Goal: Information Seeking & Learning: Learn about a topic

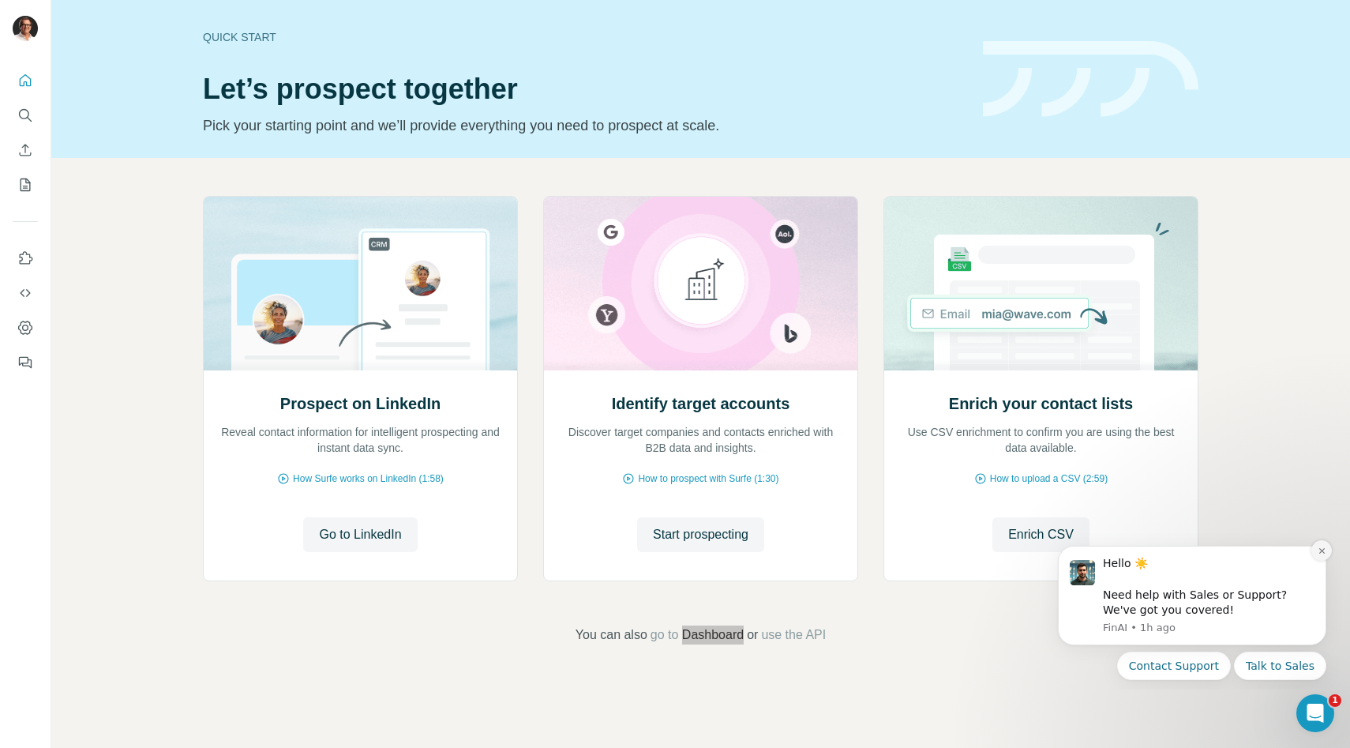
click at [1321, 553] on icon "Dismiss notification" at bounding box center [1322, 550] width 9 height 9
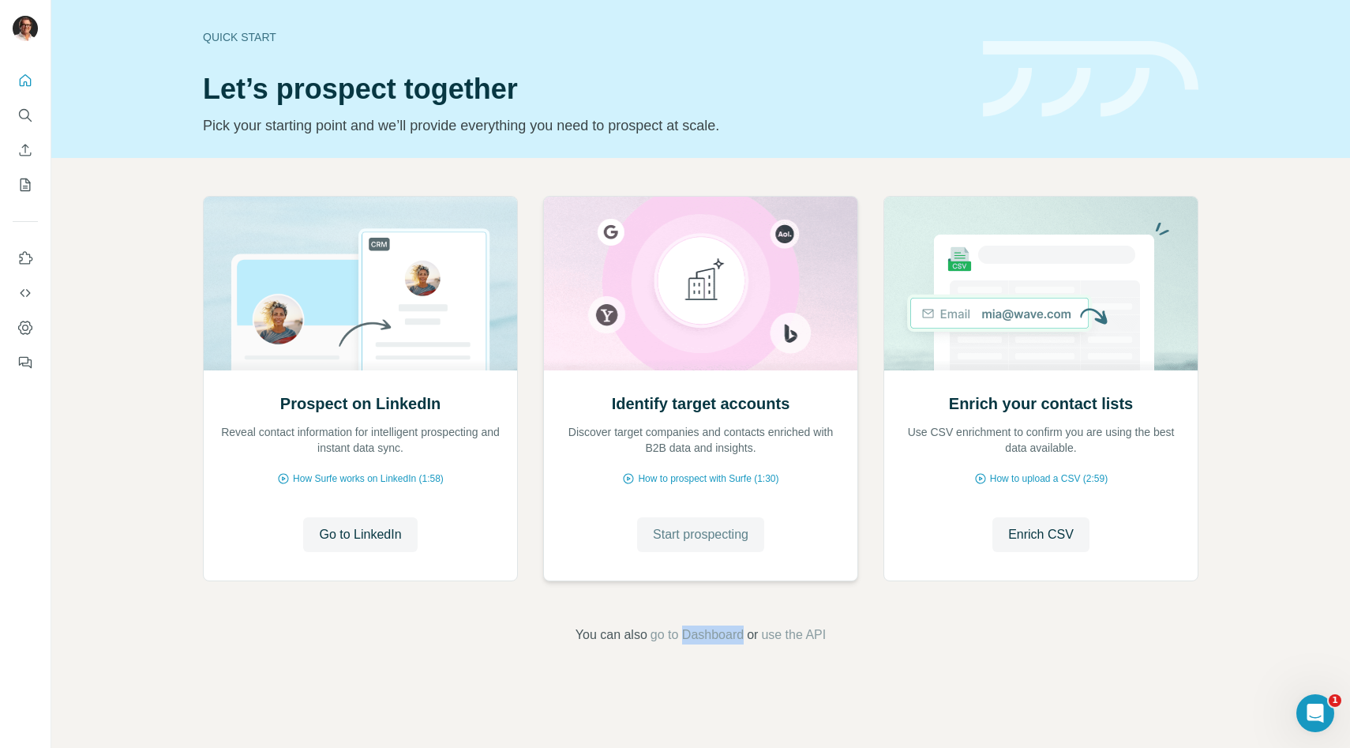
click at [699, 536] on span "Start prospecting" at bounding box center [701, 534] width 96 height 19
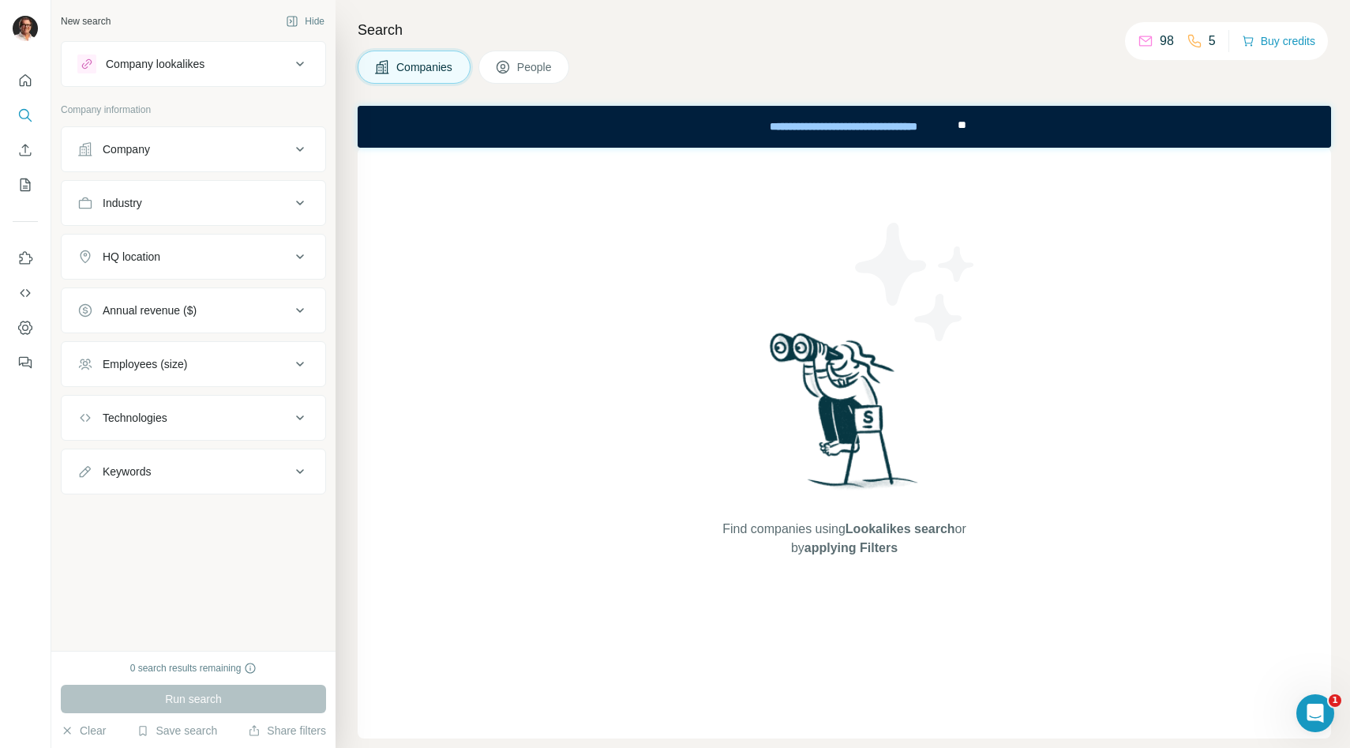
click at [301, 154] on icon at bounding box center [300, 149] width 19 height 19
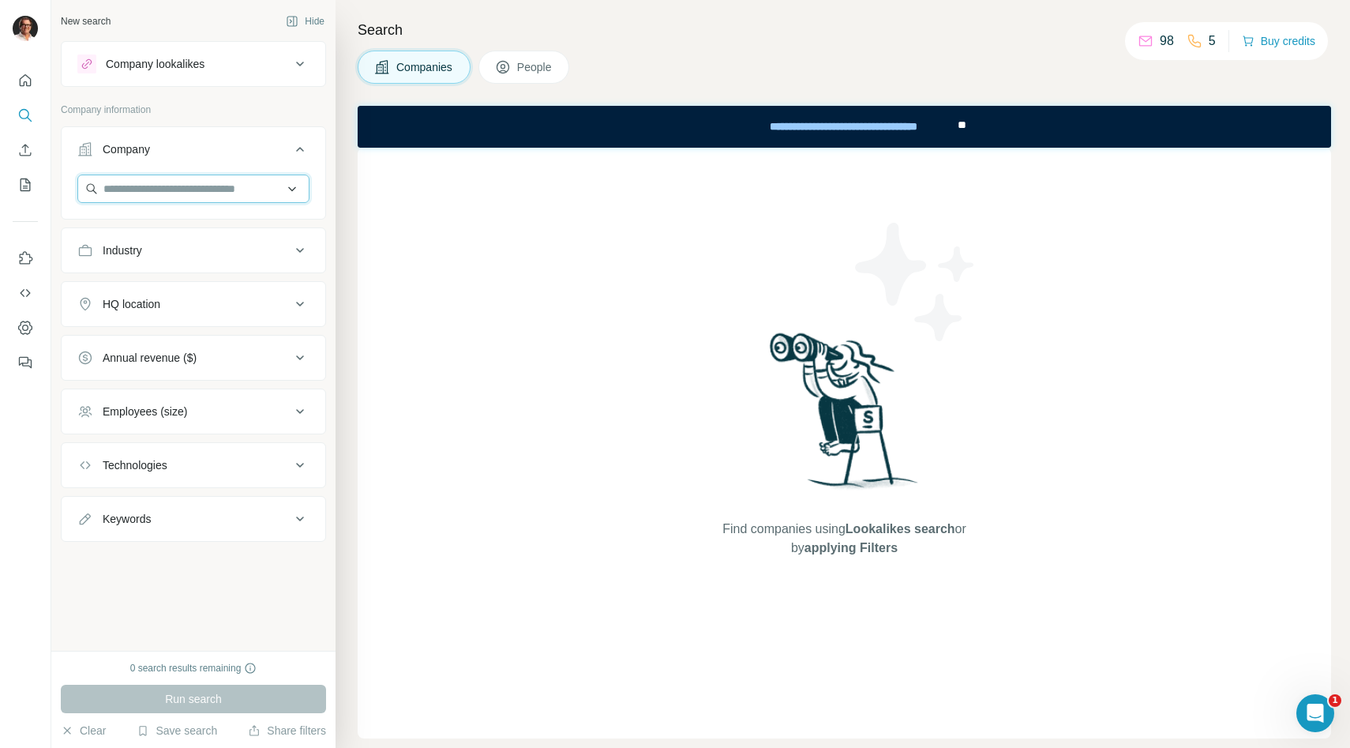
click at [178, 191] on input "text" at bounding box center [193, 188] width 232 height 28
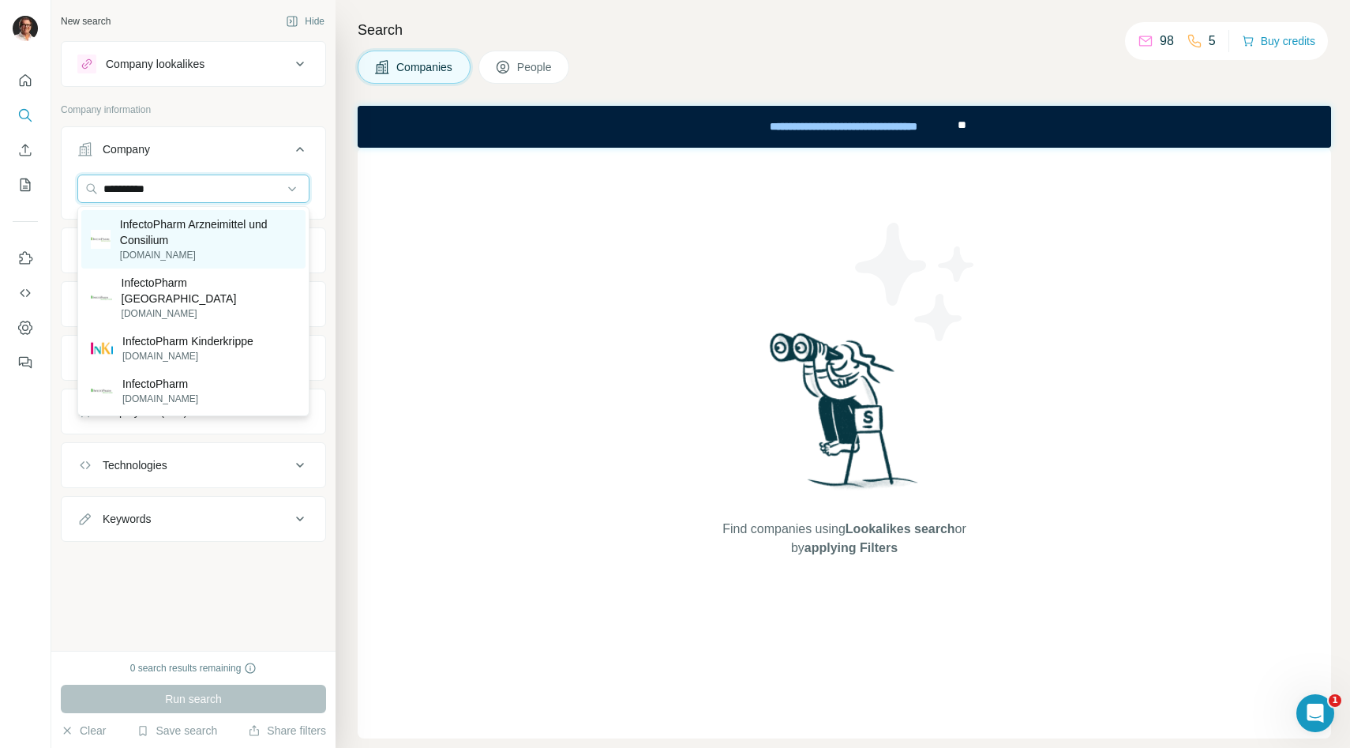
type input "**********"
click at [170, 242] on p "InfectoPharm Arzneimittel und Consilium" at bounding box center [208, 232] width 176 height 32
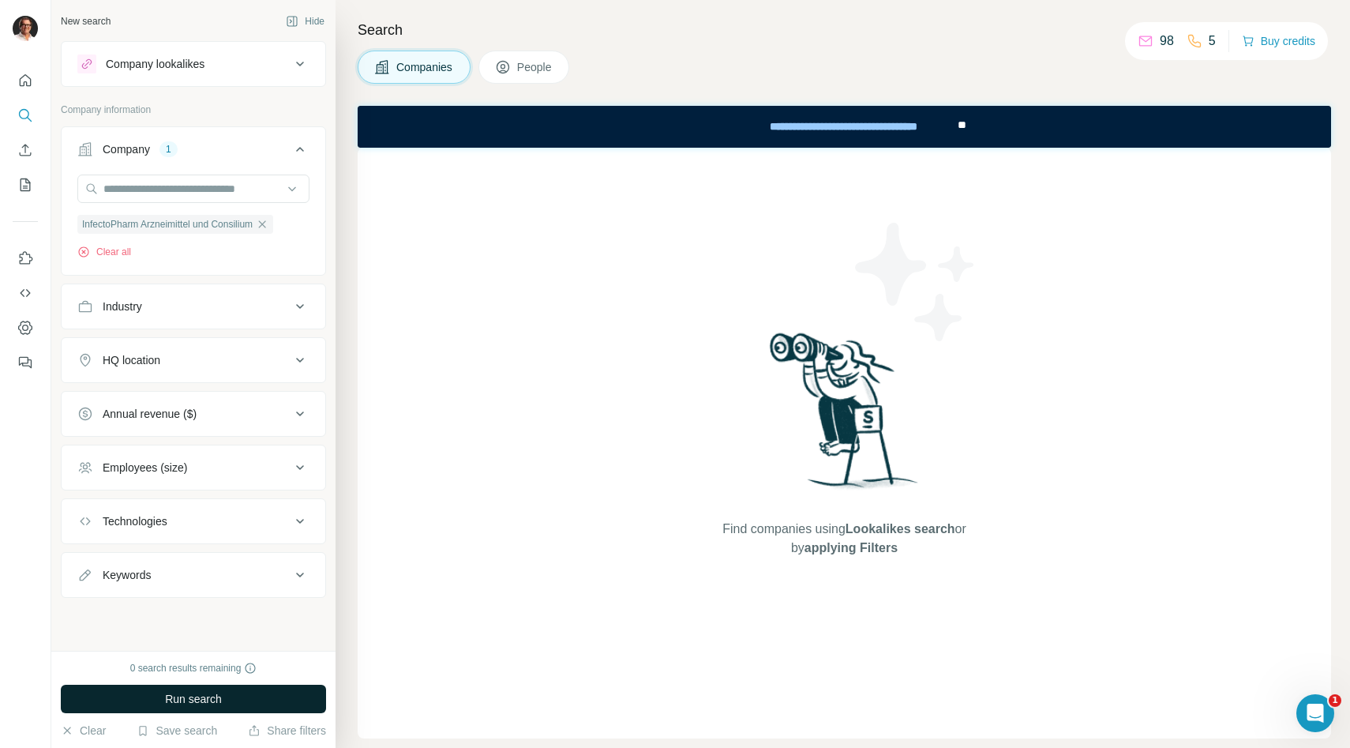
click at [186, 698] on span "Run search" at bounding box center [193, 699] width 57 height 16
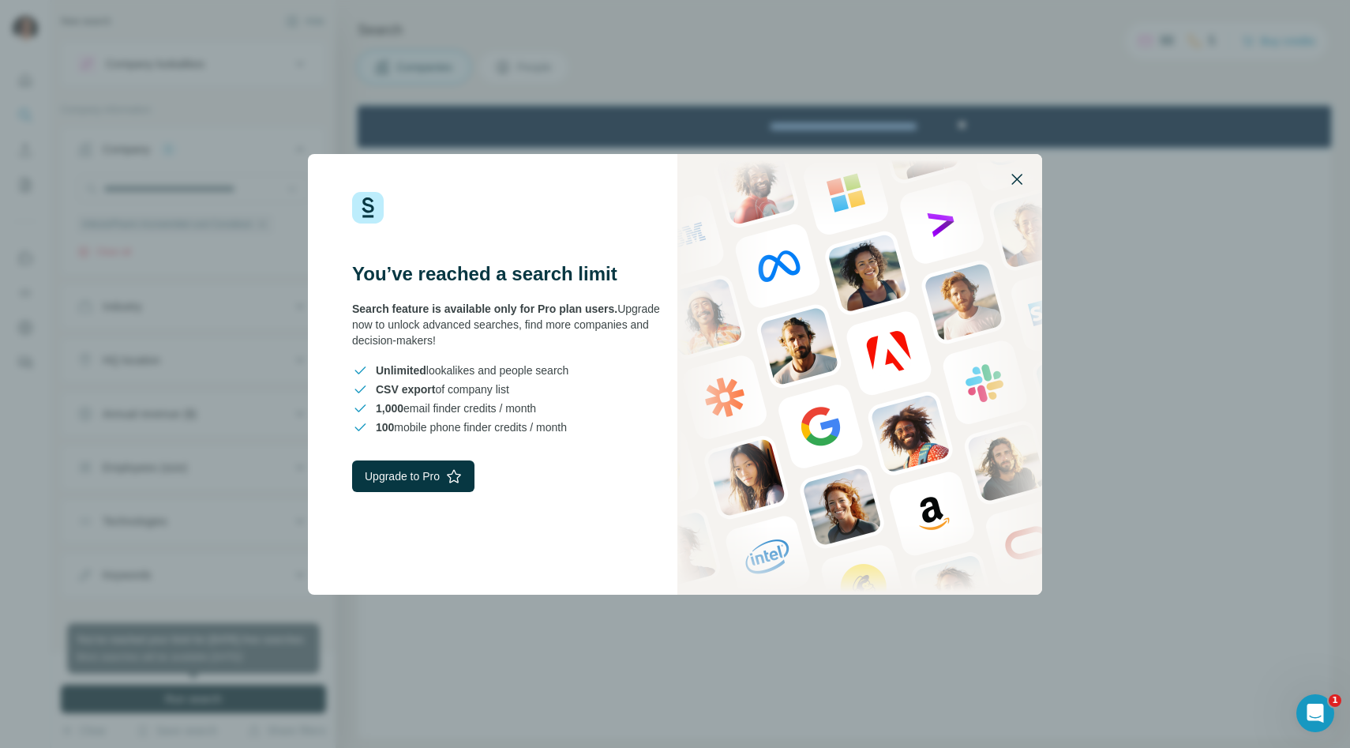
click at [1017, 178] on icon "button" at bounding box center [1016, 179] width 11 height 11
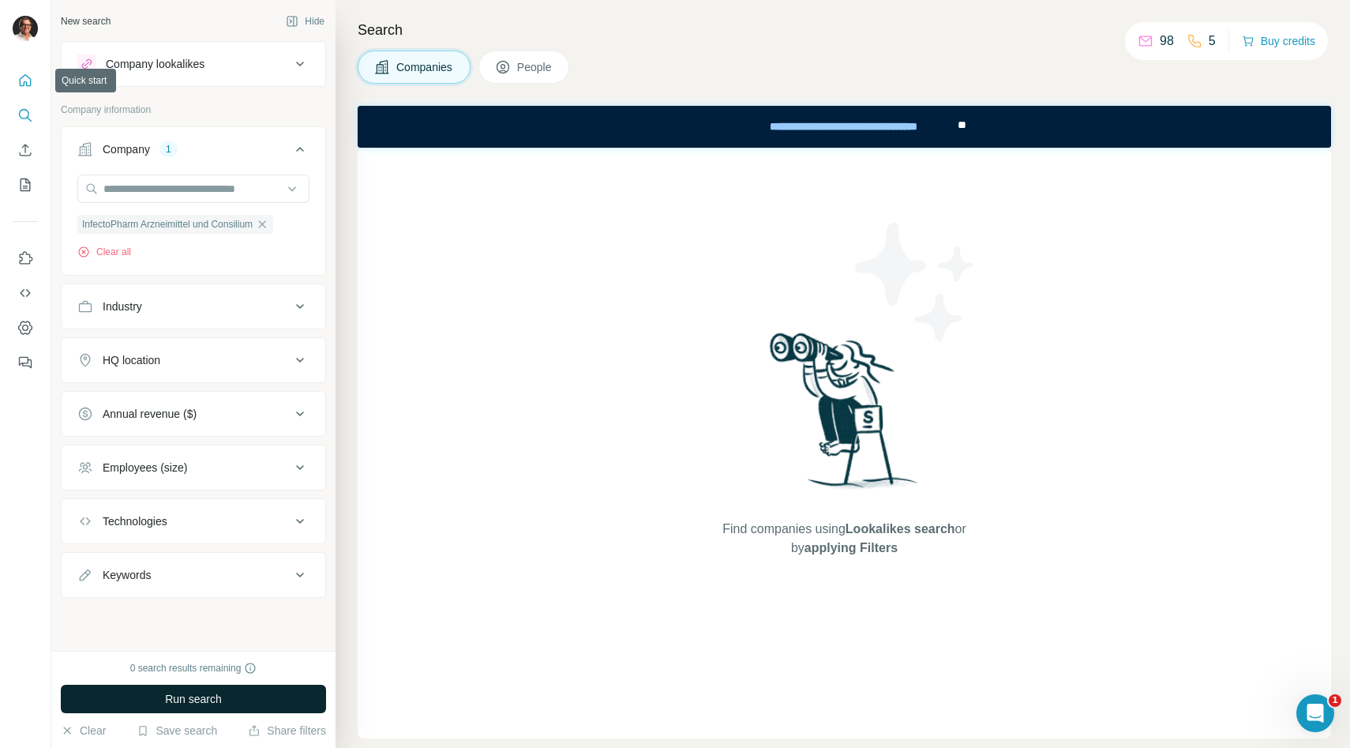
click at [28, 79] on icon "Quick start" at bounding box center [25, 81] width 16 height 16
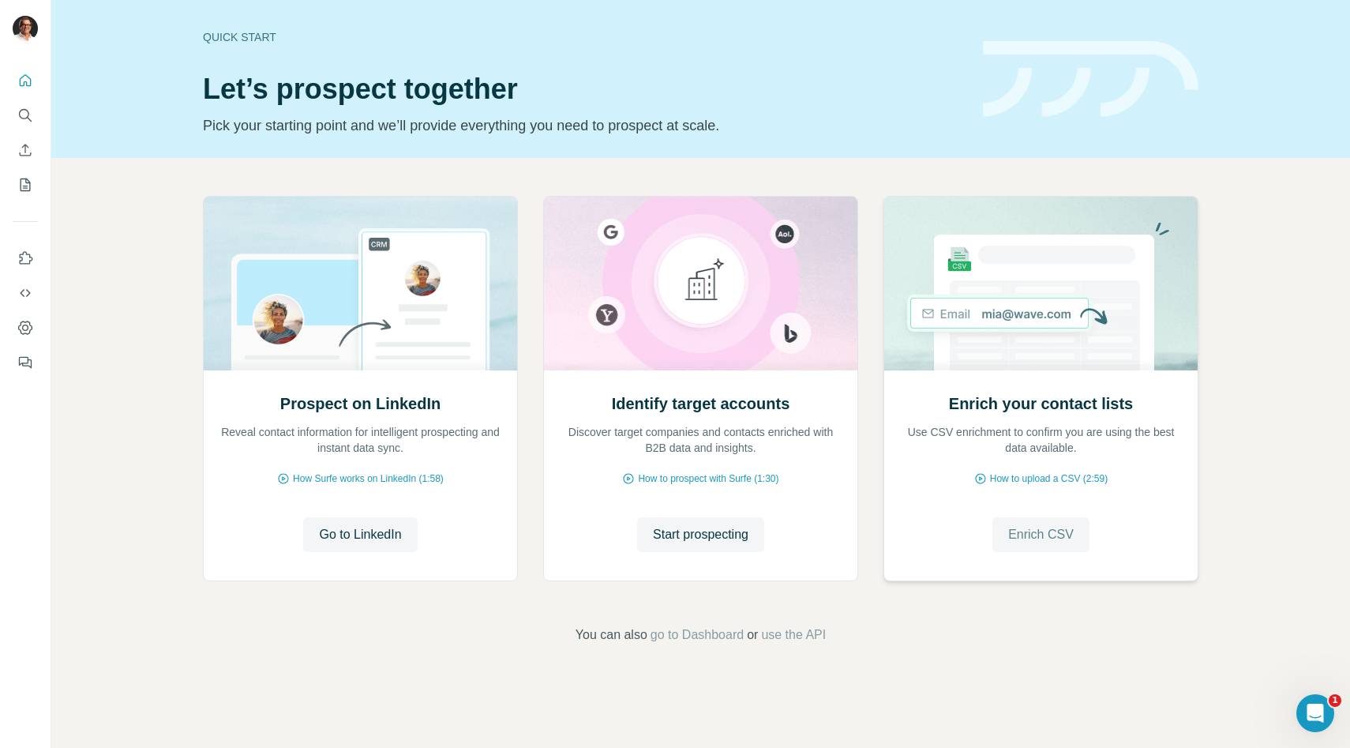
click at [1026, 537] on span "Enrich CSV" at bounding box center [1041, 534] width 66 height 19
click at [22, 187] on icon "My lists" at bounding box center [25, 185] width 16 height 16
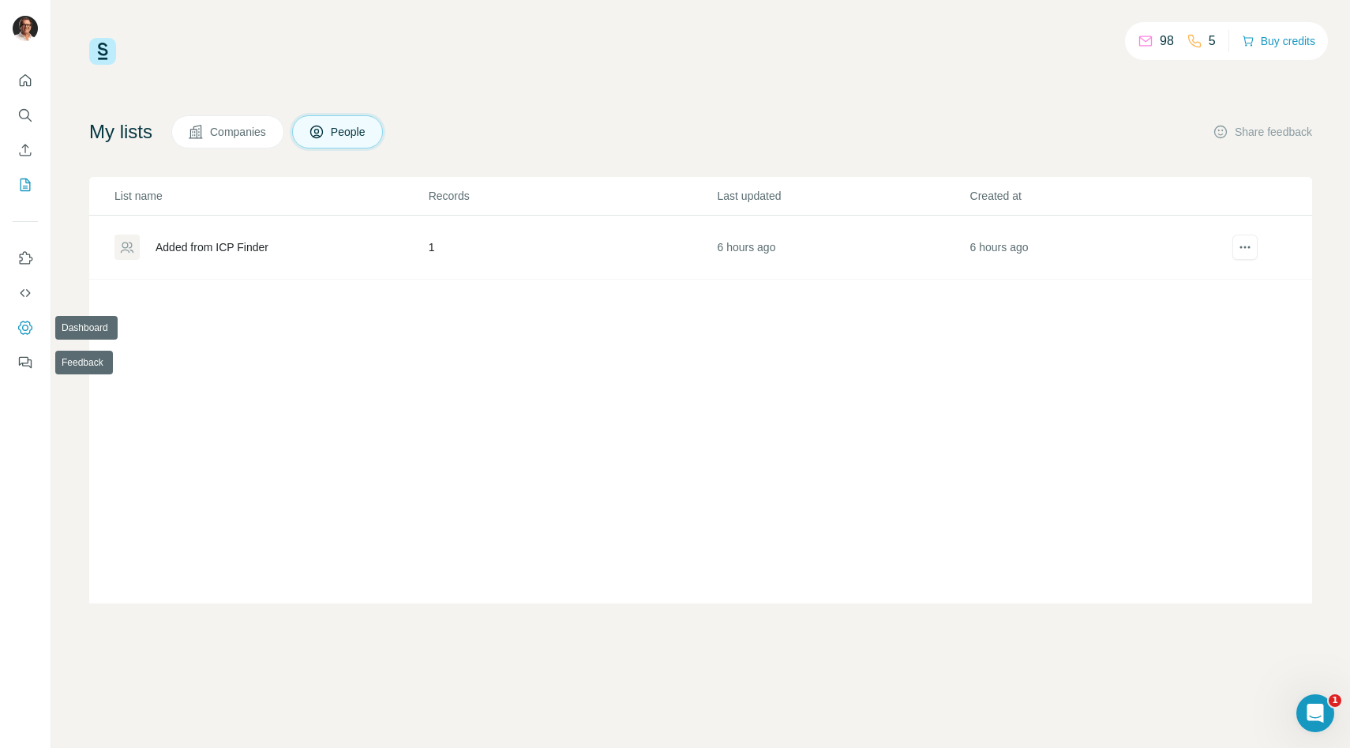
click at [22, 334] on icon "Dashboard" at bounding box center [25, 328] width 16 height 16
click at [27, 121] on icon "Search" at bounding box center [25, 115] width 16 height 16
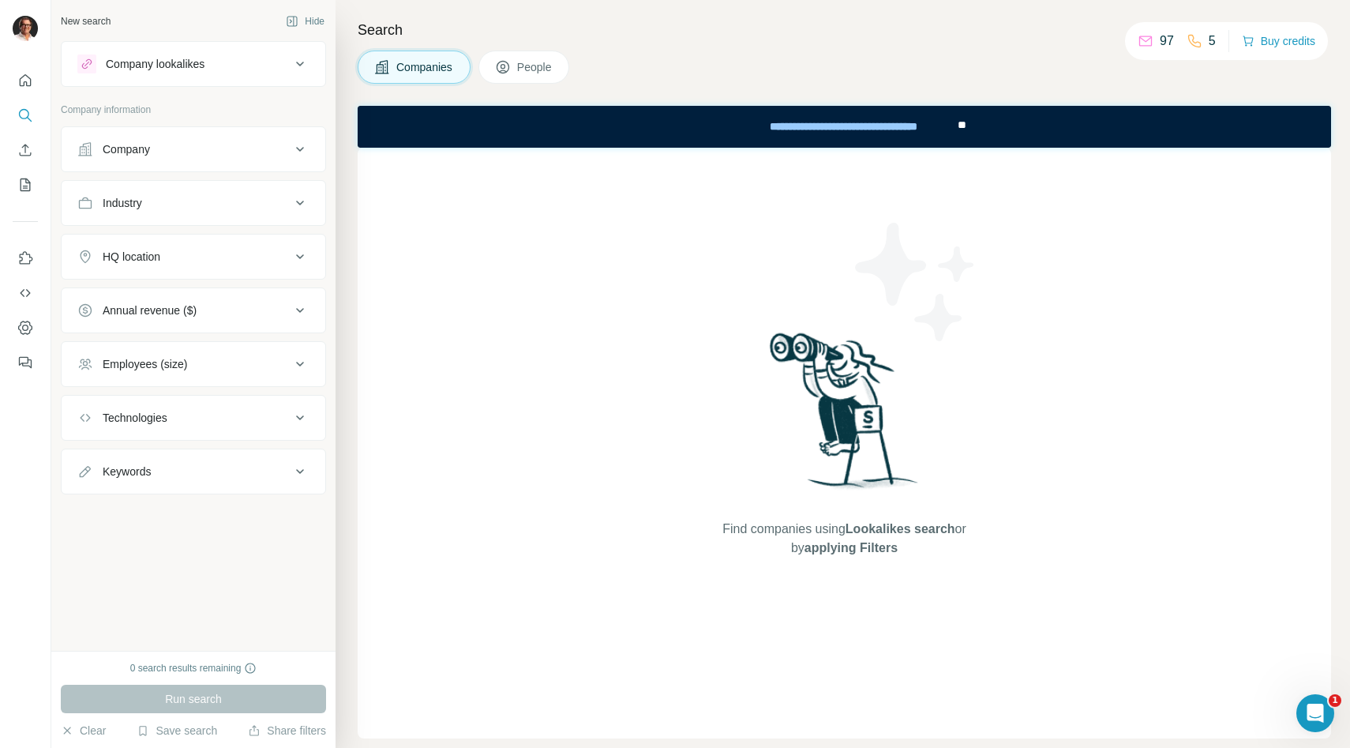
click at [222, 63] on div "Company lookalikes" at bounding box center [183, 63] width 213 height 19
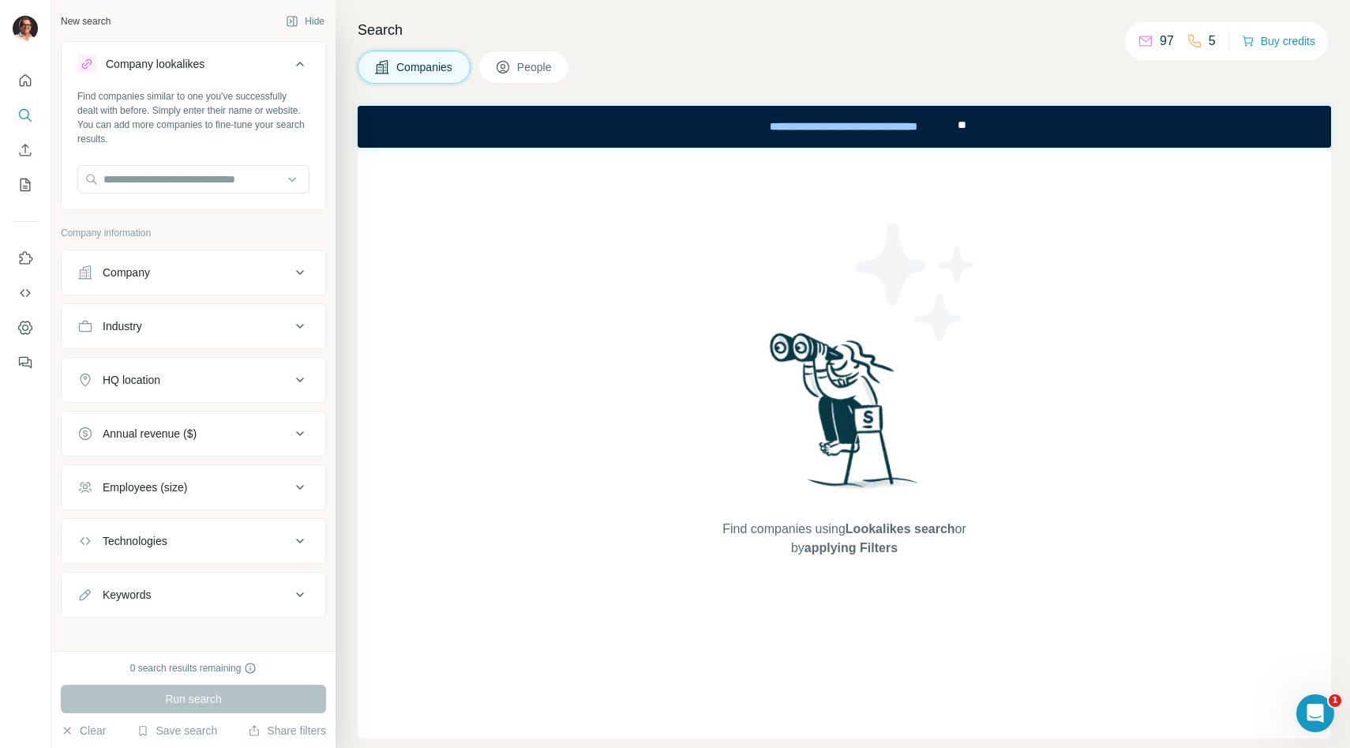
click at [298, 62] on icon at bounding box center [300, 64] width 8 height 5
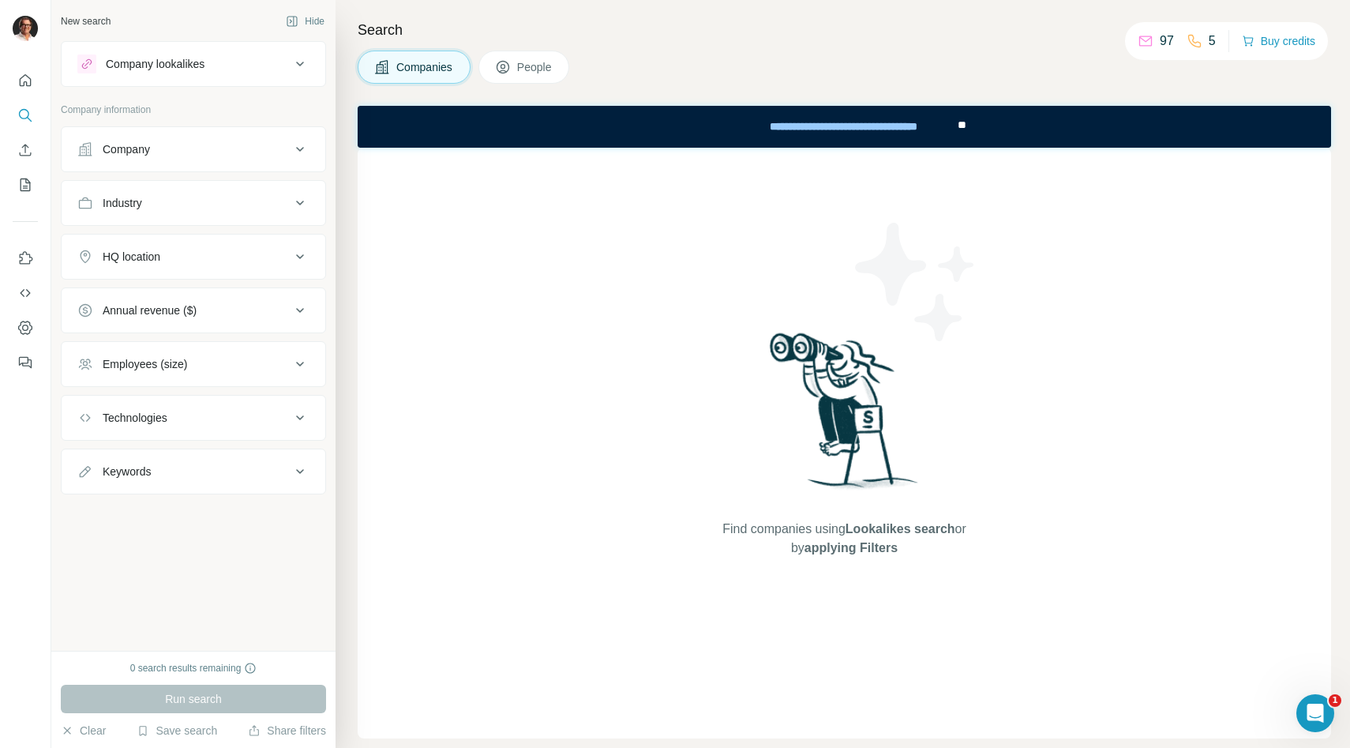
click at [302, 150] on icon at bounding box center [300, 149] width 19 height 19
click at [298, 59] on icon at bounding box center [300, 63] width 19 height 19
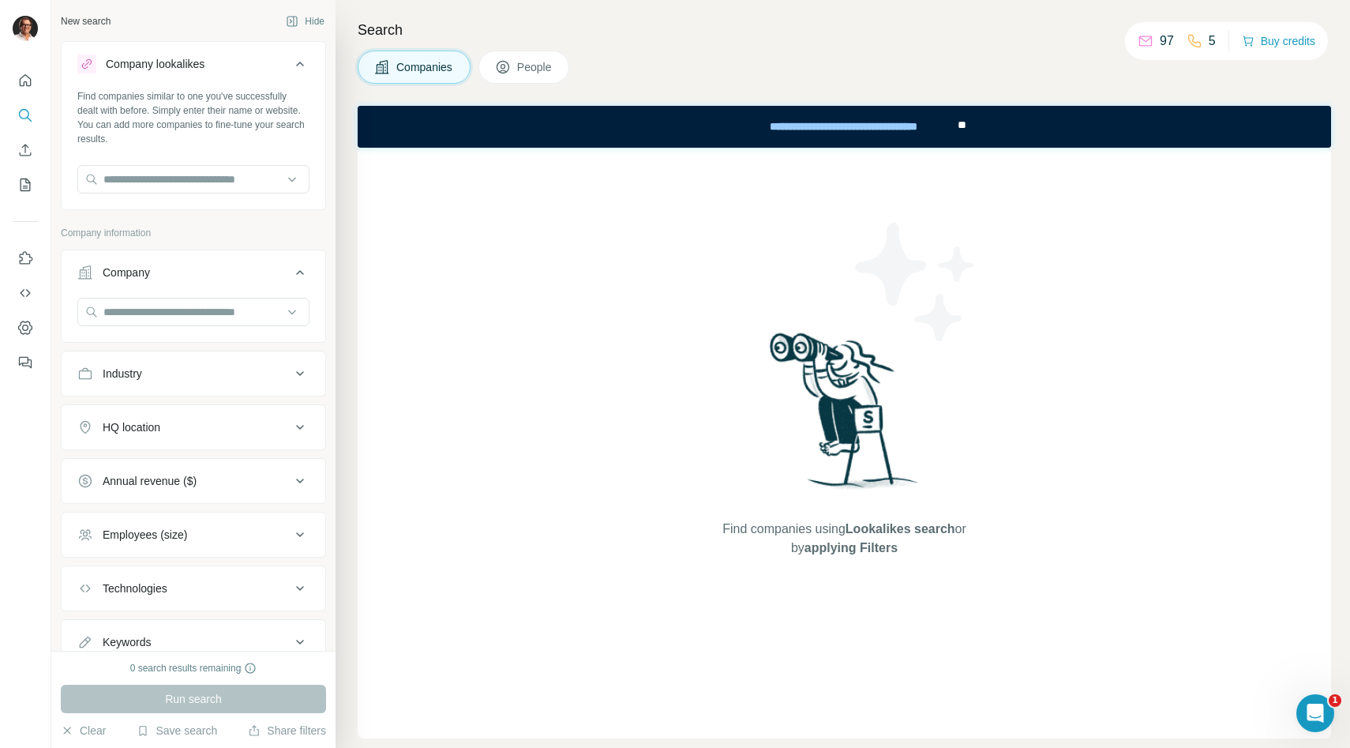
click at [154, 267] on div "Company" at bounding box center [183, 272] width 213 height 16
click at [135, 272] on div "Company" at bounding box center [126, 272] width 47 height 16
click at [127, 321] on input "text" at bounding box center [193, 312] width 232 height 28
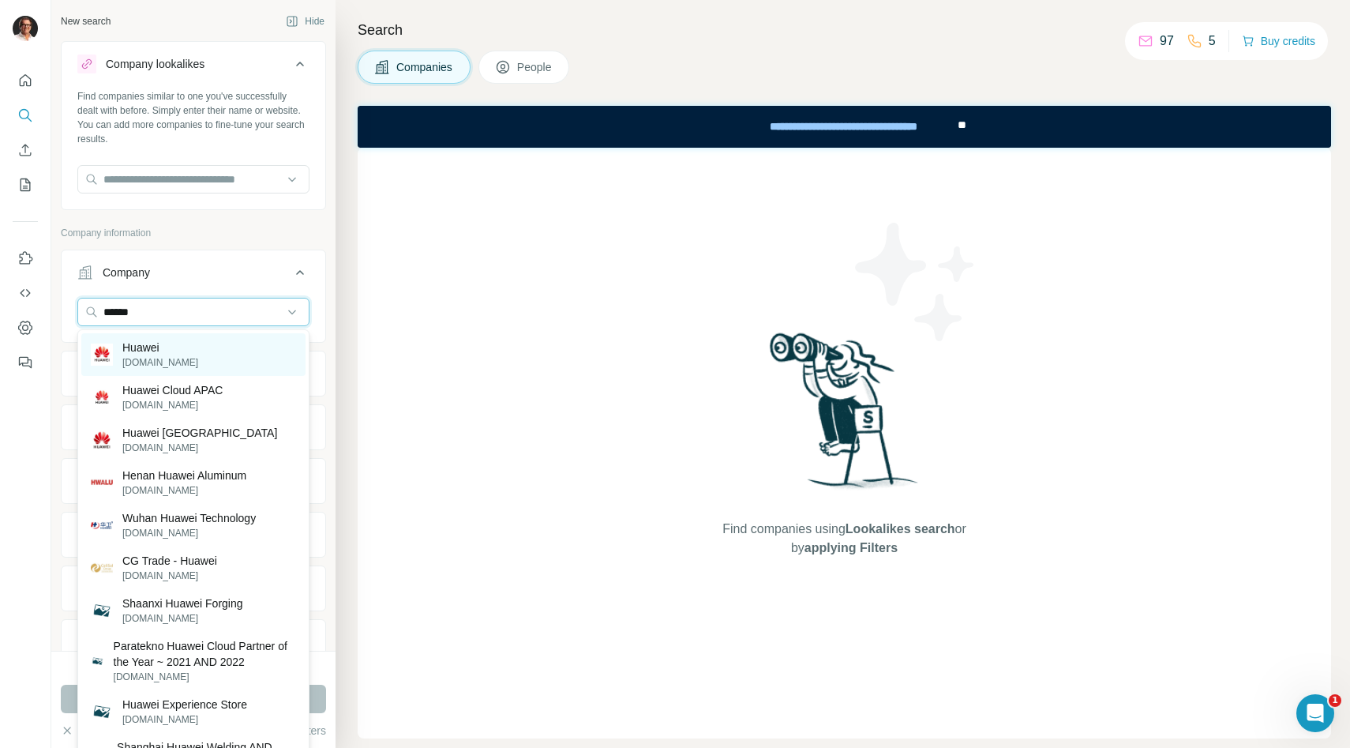
type input "******"
click at [140, 355] on p "huawei.com" at bounding box center [160, 362] width 76 height 14
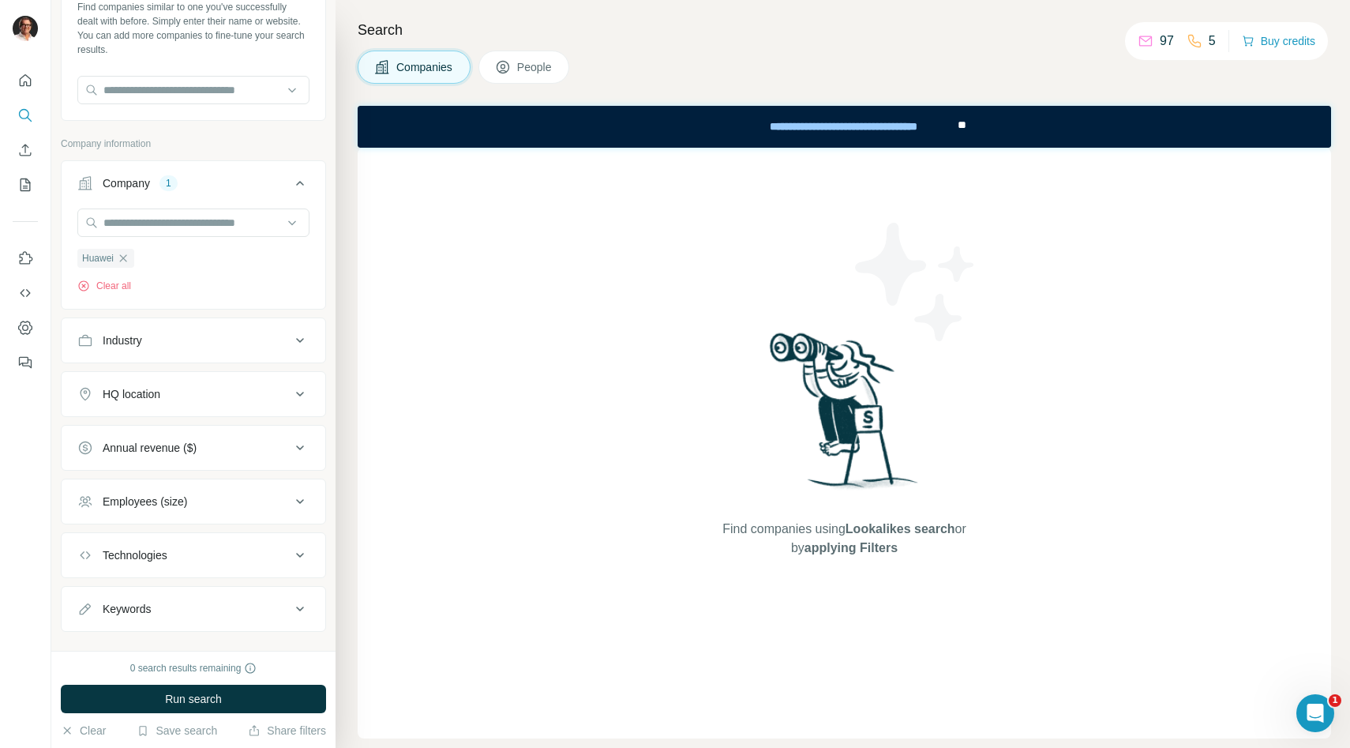
scroll to position [115, 0]
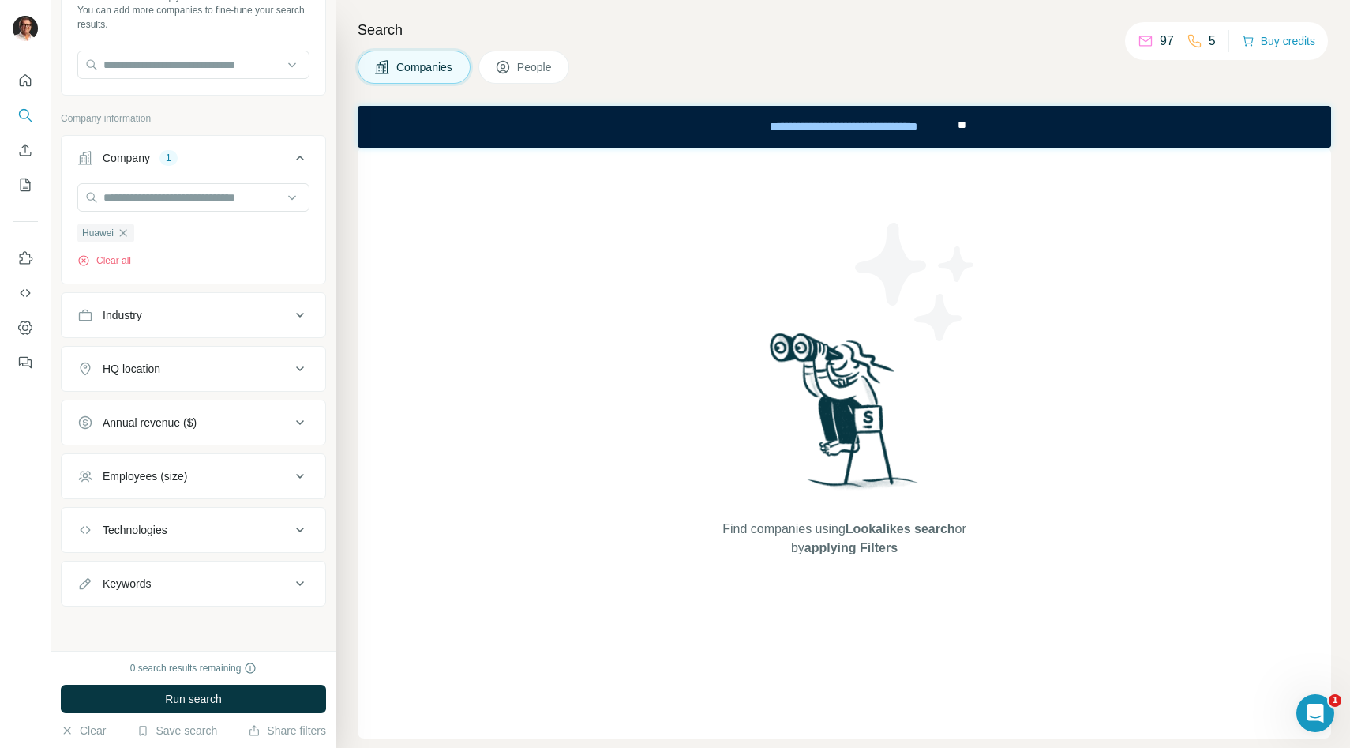
click at [176, 364] on div "HQ location" at bounding box center [183, 369] width 213 height 16
click at [118, 427] on div at bounding box center [194, 413] width 264 height 41
click at [118, 407] on input "text" at bounding box center [193, 407] width 232 height 28
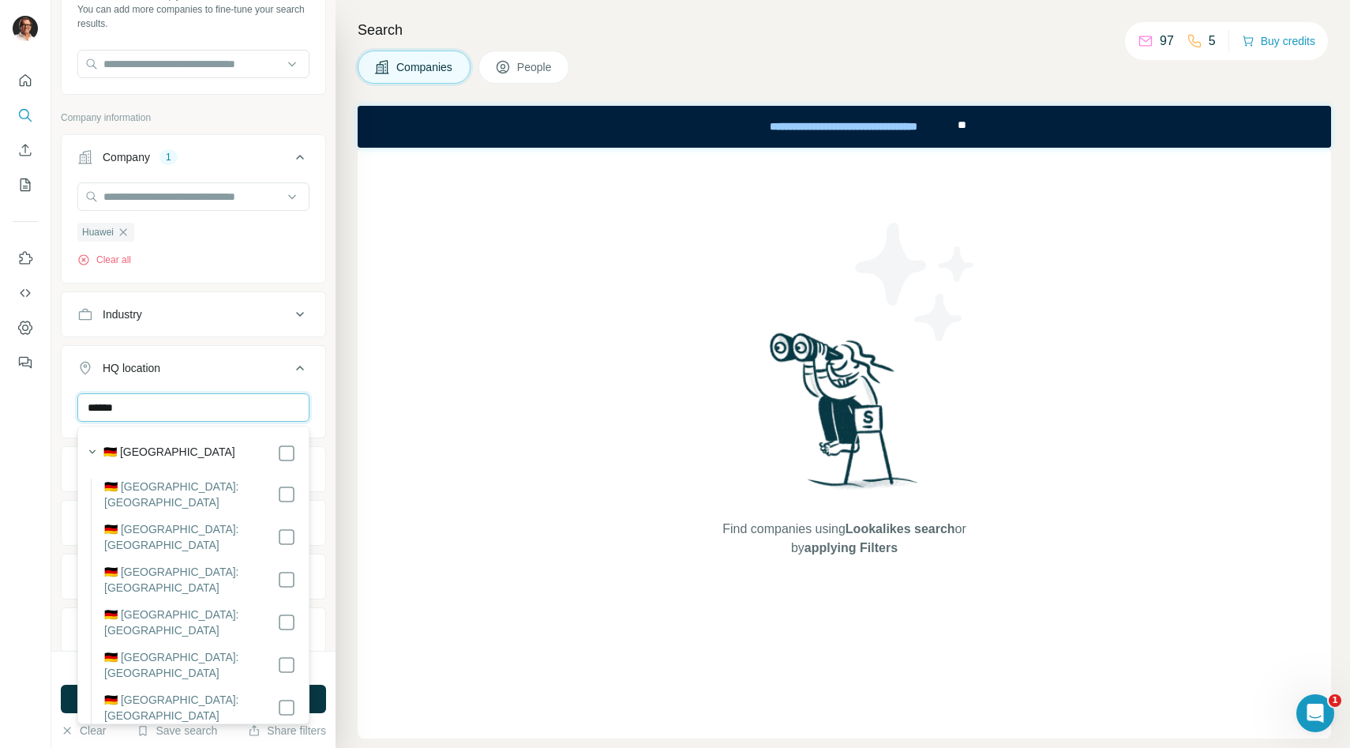
type input "******"
click at [128, 448] on label "🇩🇪 Germany" at bounding box center [169, 453] width 132 height 19
click at [62, 411] on div "****** Germany Clear all" at bounding box center [194, 441] width 264 height 97
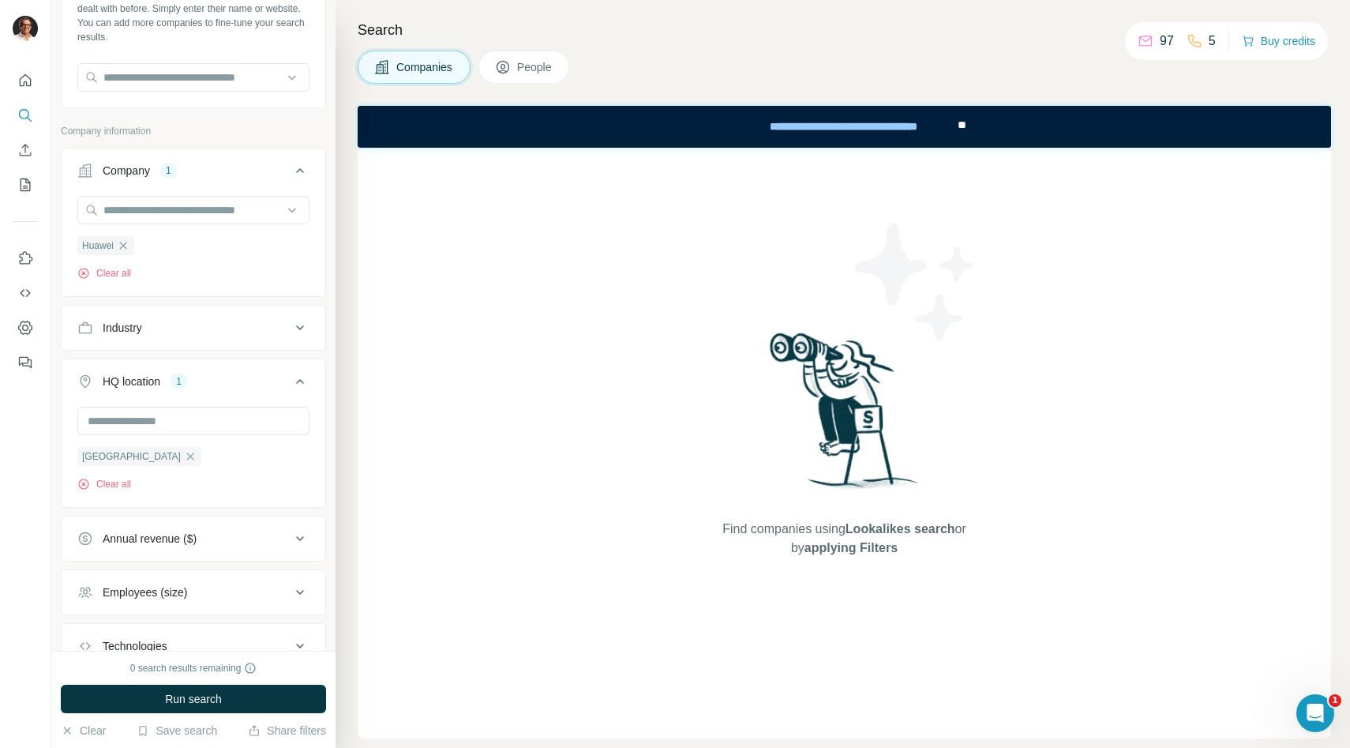
scroll to position [219, 0]
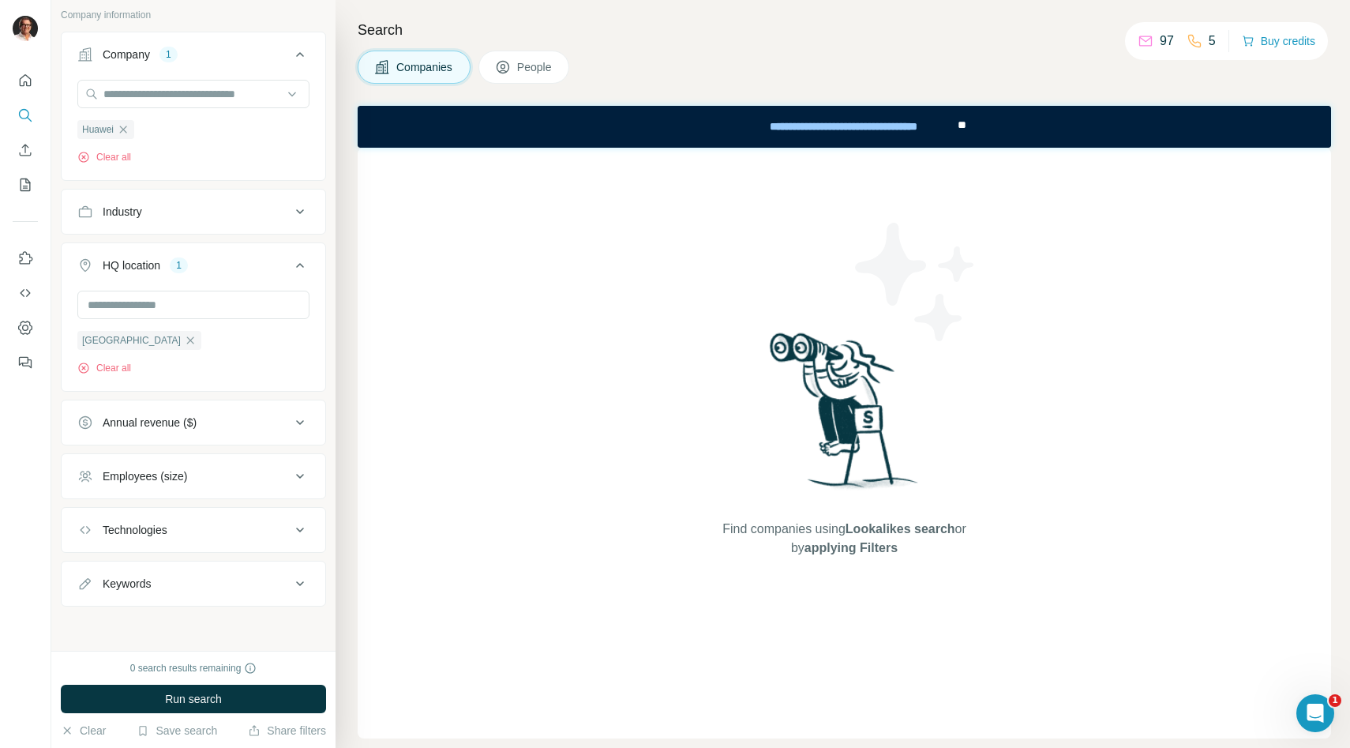
click at [543, 69] on span "People" at bounding box center [535, 67] width 36 height 16
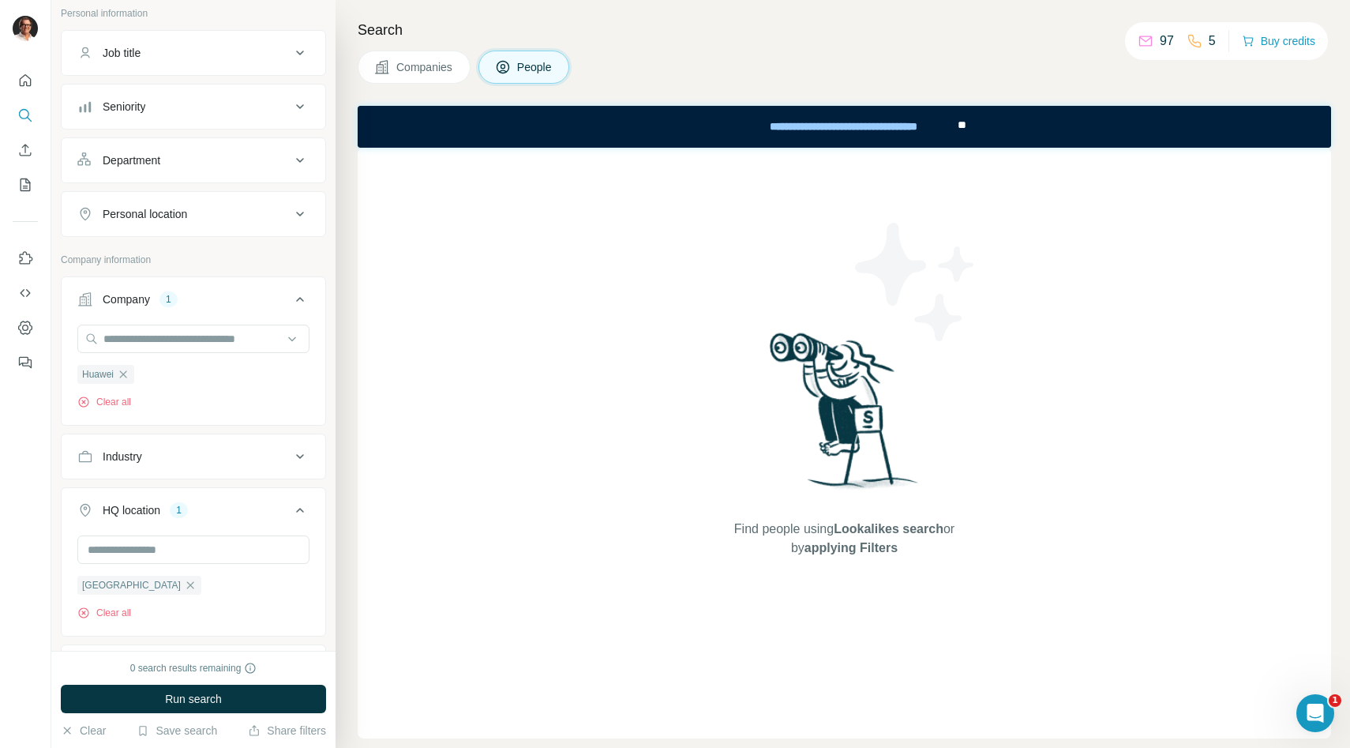
click at [242, 458] on div "Industry" at bounding box center [183, 456] width 213 height 16
